Goal: Task Accomplishment & Management: Manage account settings

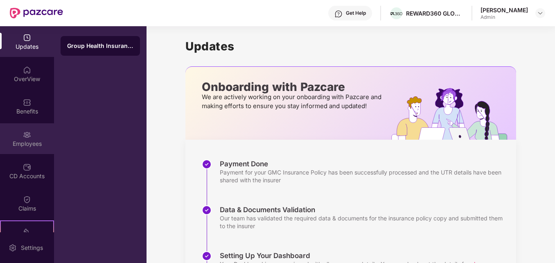
click at [23, 142] on div "Employees" at bounding box center [27, 144] width 54 height 8
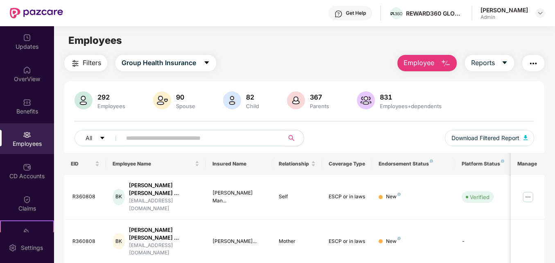
click at [244, 136] on input "text" at bounding box center [199, 138] width 147 height 12
type input "*"
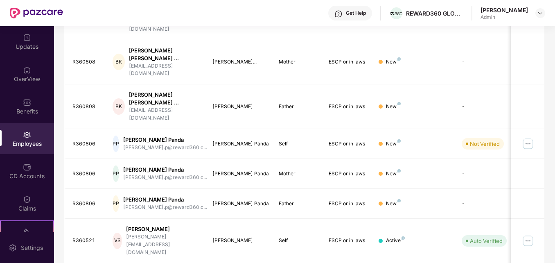
scroll to position [168, 0]
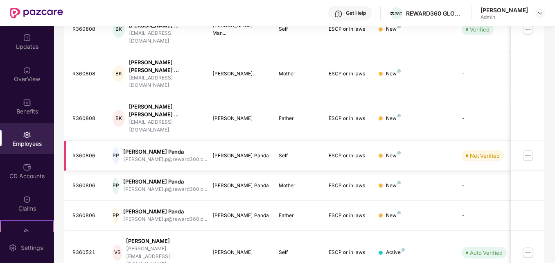
click at [528, 149] on img at bounding box center [528, 155] width 13 height 13
click at [553, 90] on div "Filters Group Health Insurance Employee Reports 292 Employees 90 Spouse 82 Chil…" at bounding box center [304, 158] width 501 height 543
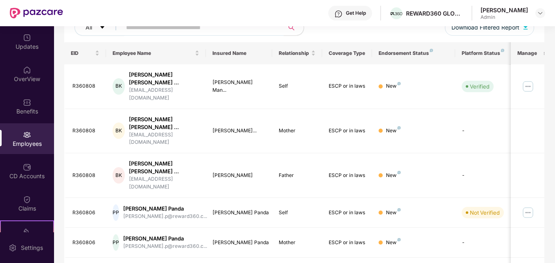
scroll to position [108, 0]
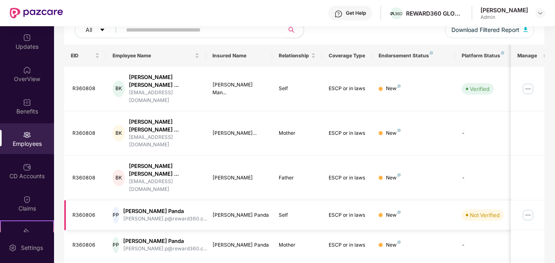
click at [531, 208] on img at bounding box center [528, 214] width 13 height 13
click at [528, 82] on img at bounding box center [528, 88] width 13 height 13
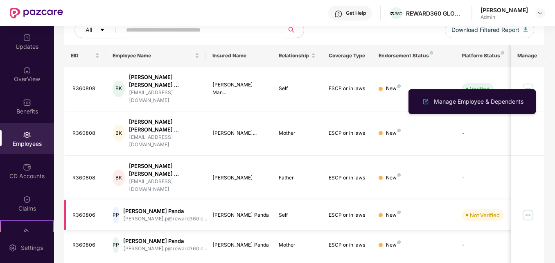
click at [530, 208] on img at bounding box center [528, 214] width 13 height 13
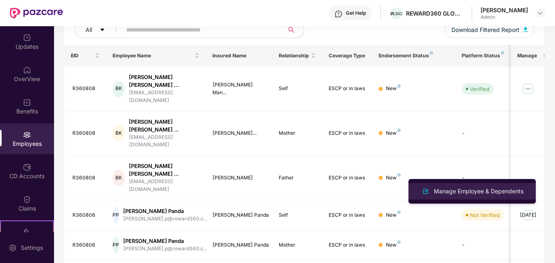
click at [510, 191] on div "Manage Employee & Dependents" at bounding box center [479, 191] width 93 height 9
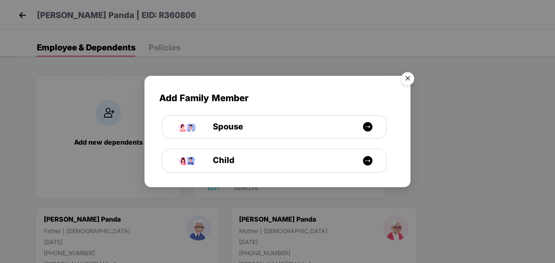
click at [410, 75] on img "Close" at bounding box center [407, 79] width 23 height 23
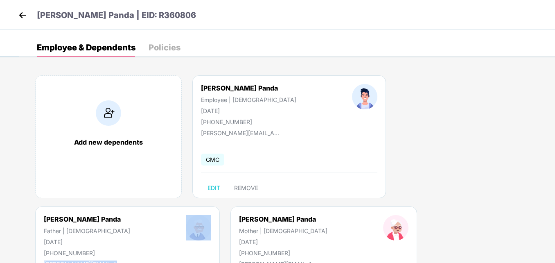
drag, startPoint x: 555, startPoint y: 75, endPoint x: 557, endPoint y: 126, distance: 50.9
click at [555, 126] on html "[PERSON_NAME] Panda | EID: R360806 Employee & Dependents Policies Add new depen…" at bounding box center [277, 131] width 555 height 263
drag, startPoint x: 557, startPoint y: 126, endPoint x: 430, endPoint y: 46, distance: 150.2
click at [430, 46] on div "Employee & Dependents Policies" at bounding box center [287, 47] width 537 height 18
click at [21, 10] on img at bounding box center [22, 15] width 12 height 12
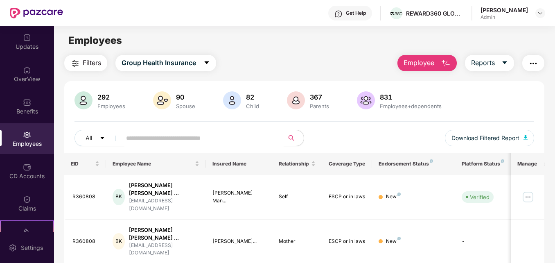
click at [204, 140] on input "text" at bounding box center [199, 138] width 147 height 12
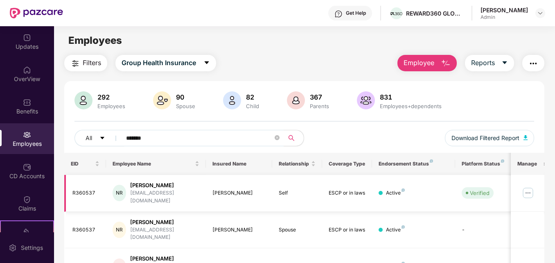
click at [530, 189] on img at bounding box center [528, 192] width 13 height 13
click at [174, 138] on input "*******" at bounding box center [199, 138] width 147 height 12
type input "*"
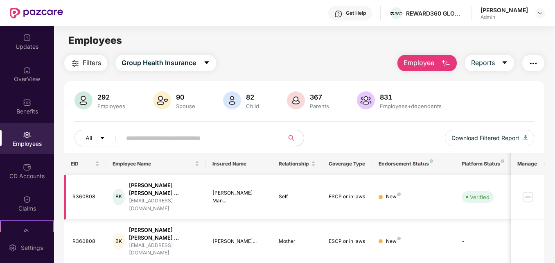
click at [530, 190] on img at bounding box center [528, 196] width 13 height 13
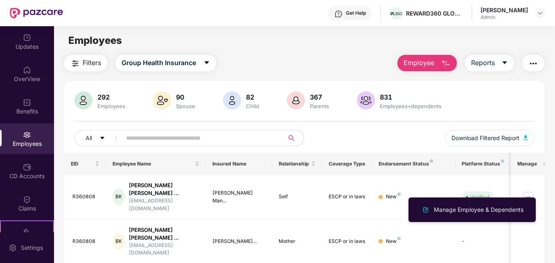
click at [204, 133] on input "text" at bounding box center [199, 138] width 147 height 12
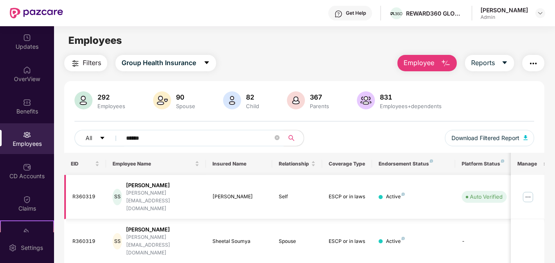
click at [531, 190] on img at bounding box center [528, 196] width 13 height 13
click at [154, 143] on input "******" at bounding box center [199, 138] width 147 height 12
type input "*"
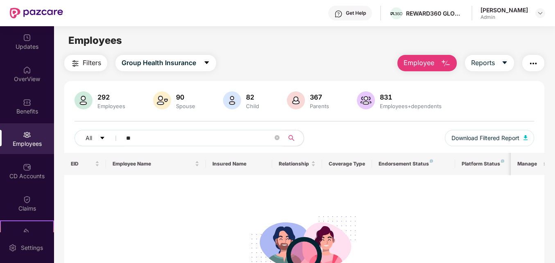
type input "*"
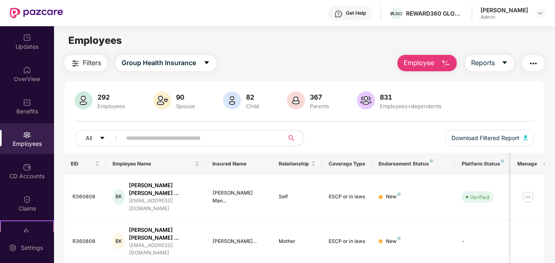
paste input "**********"
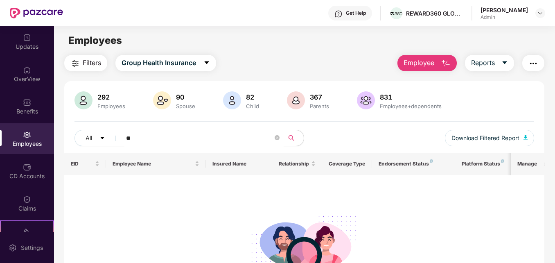
type input "*"
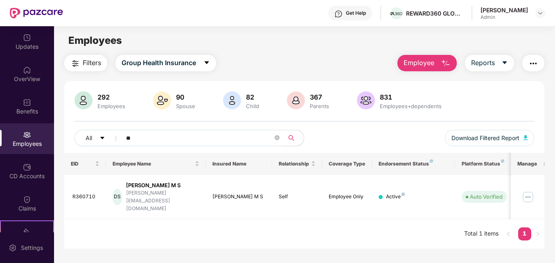
type input "*"
